Goal: Task Accomplishment & Management: Manage account settings

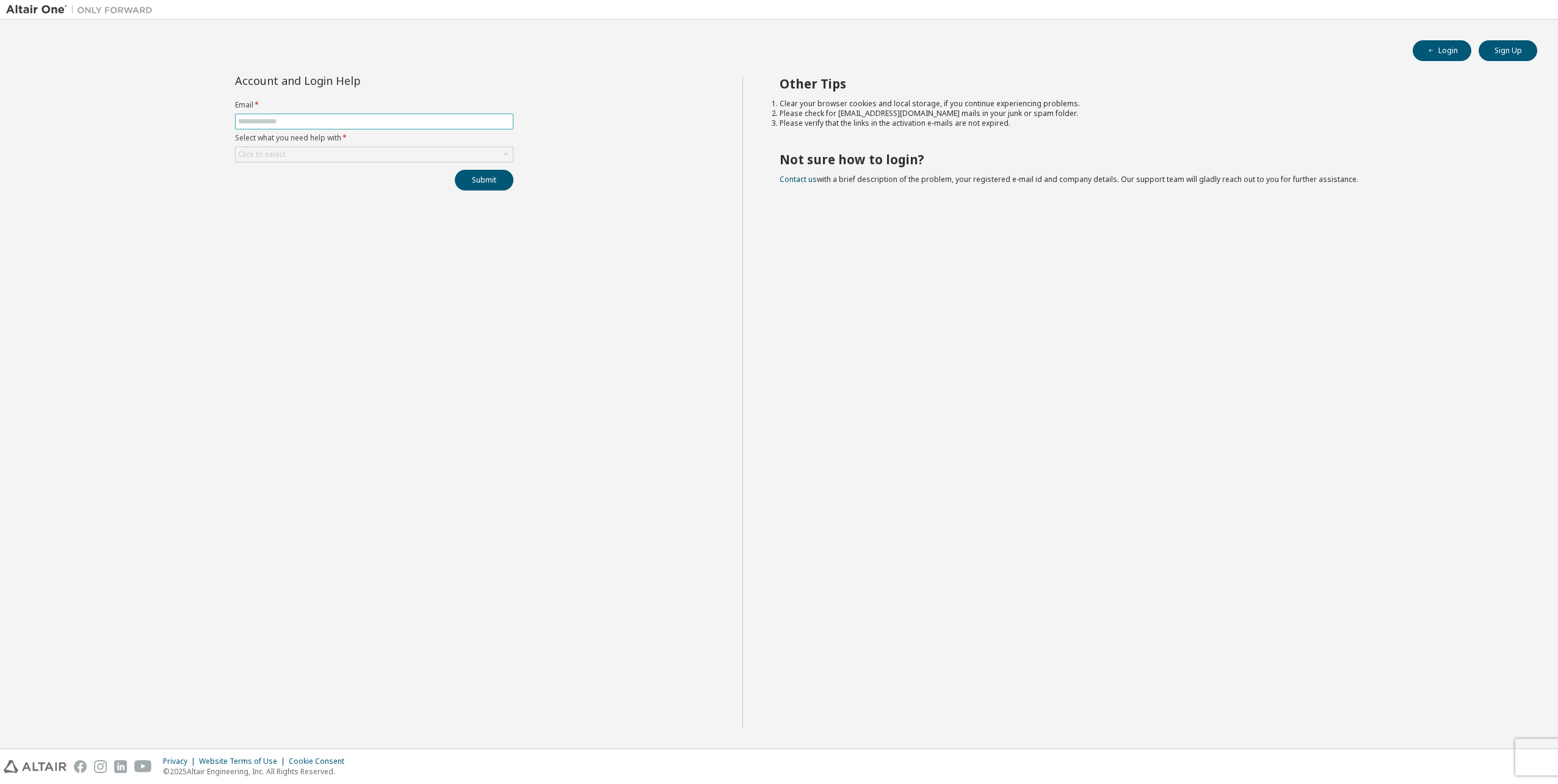
click at [374, 124] on input "text" at bounding box center [375, 121] width 272 height 10
click at [376, 122] on input "text" at bounding box center [375, 121] width 272 height 10
type input "**********"
click at [507, 154] on icon at bounding box center [506, 154] width 12 height 12
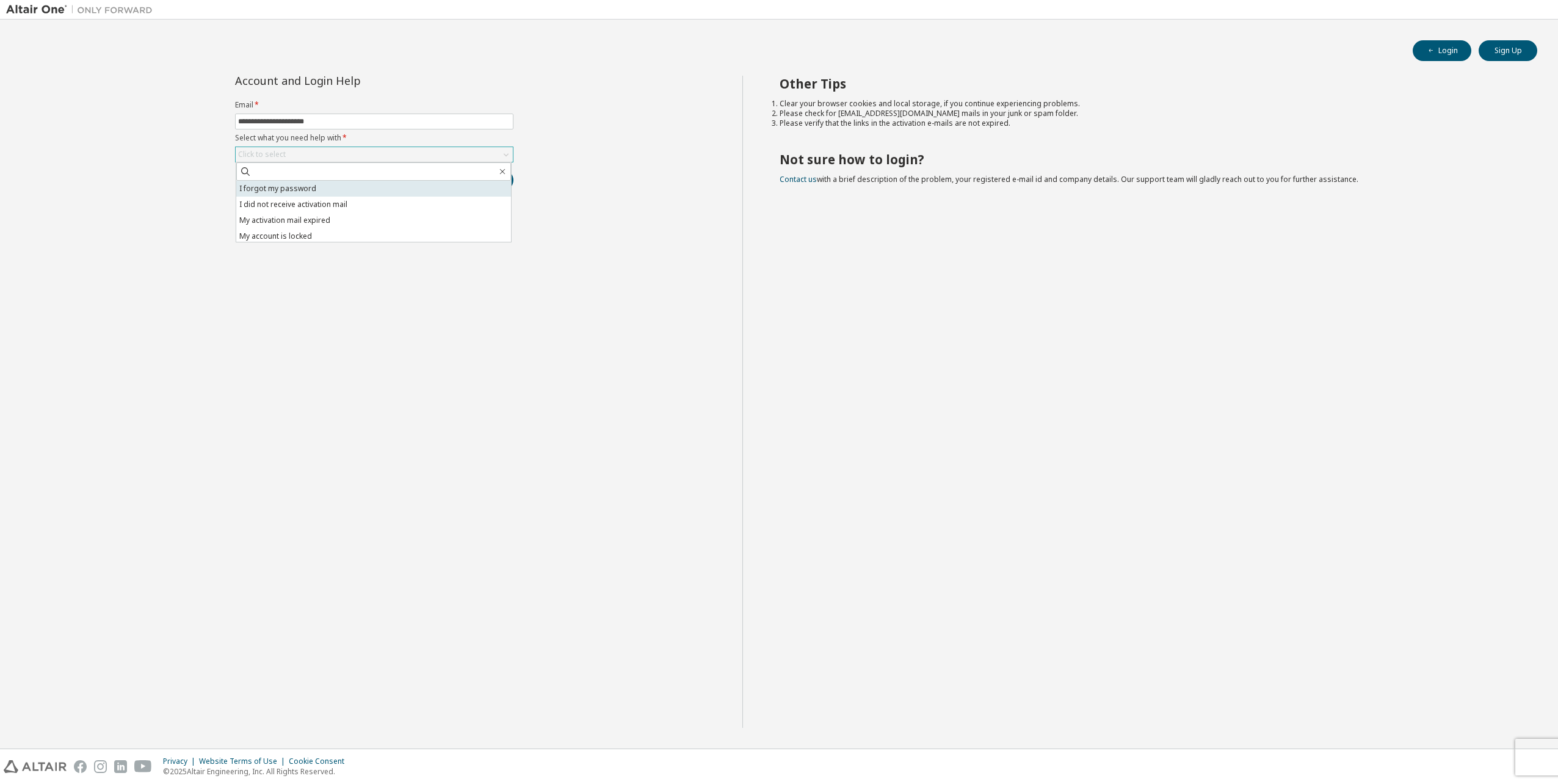
click at [389, 192] on li "I forgot my password" at bounding box center [373, 188] width 275 height 16
click at [501, 183] on button "Submit" at bounding box center [484, 180] width 59 height 21
